Goal: Task Accomplishment & Management: Use online tool/utility

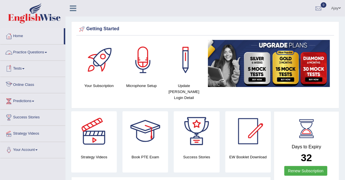
click at [22, 83] on link "Online Class" at bounding box center [32, 84] width 65 height 14
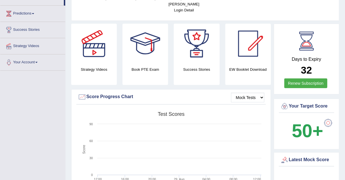
scroll to position [85, 0]
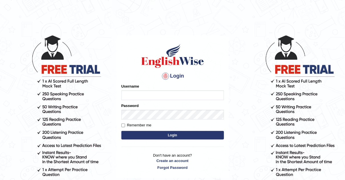
type input "AJAYBAHADUR"
click at [189, 132] on button "Login" at bounding box center [172, 135] width 103 height 9
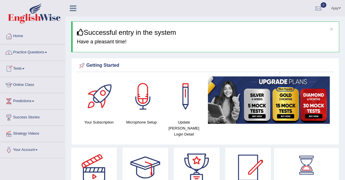
click at [22, 83] on link "Online Class" at bounding box center [32, 84] width 65 height 14
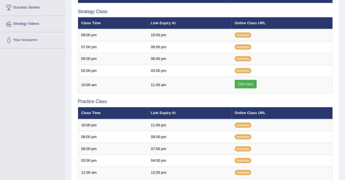
scroll to position [110, 0]
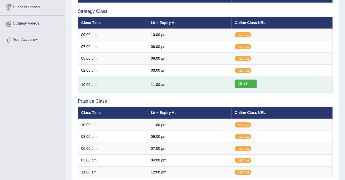
click at [147, 79] on td "10:00 am" at bounding box center [113, 84] width 70 height 17
click at [245, 81] on link "Click Here" at bounding box center [246, 83] width 22 height 9
click at [248, 81] on link "Click Here" at bounding box center [246, 83] width 22 height 9
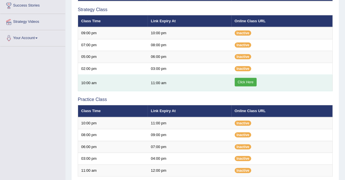
click at [248, 82] on link "Click Here" at bounding box center [246, 82] width 22 height 9
